Goal: Navigation & Orientation: Find specific page/section

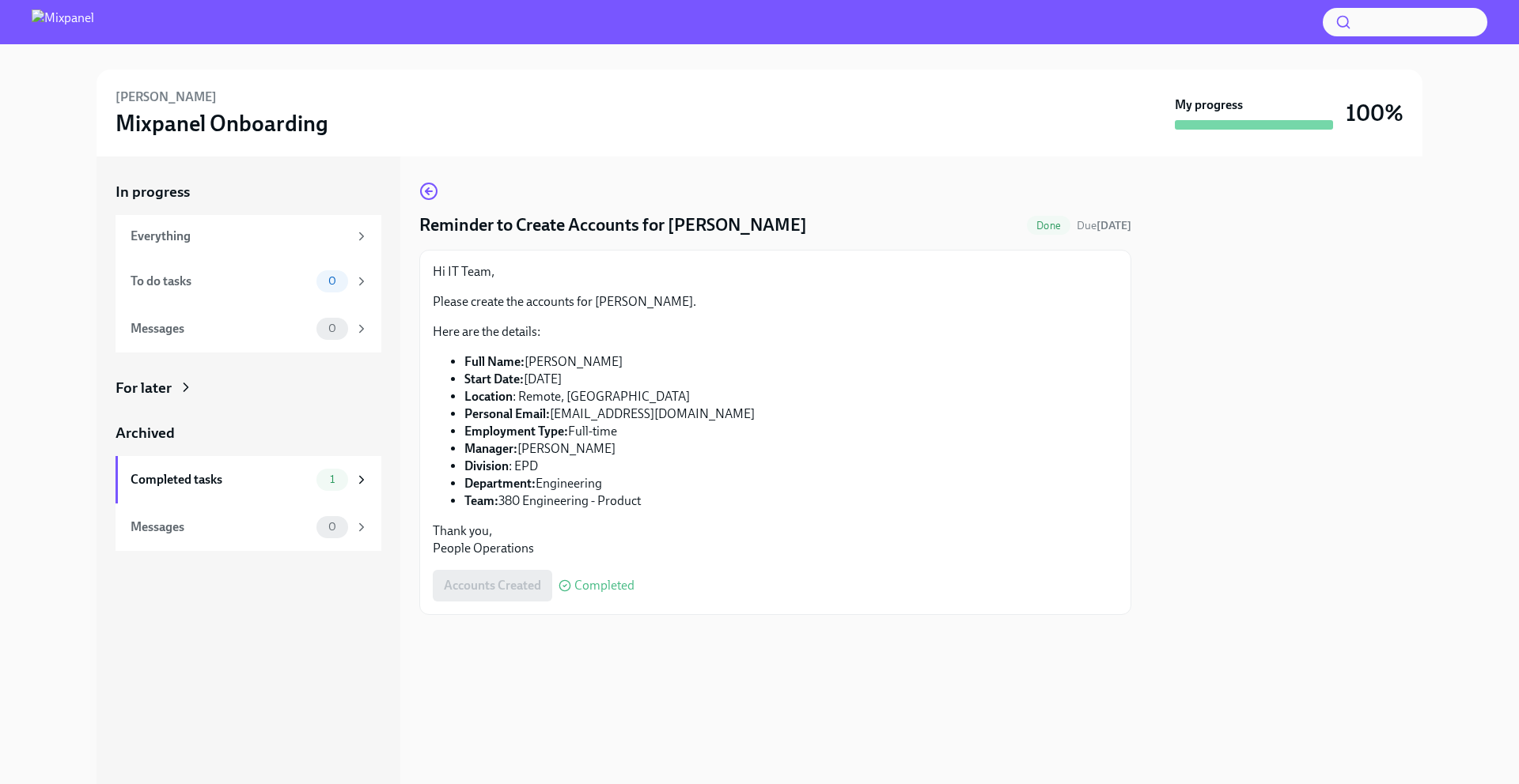
click at [261, 636] on div "In progress Everything To do tasks 0 Messages 0 For later Archived Completed ta…" at bounding box center [248, 470] width 304 height 628
